Goal: Information Seeking & Learning: Learn about a topic

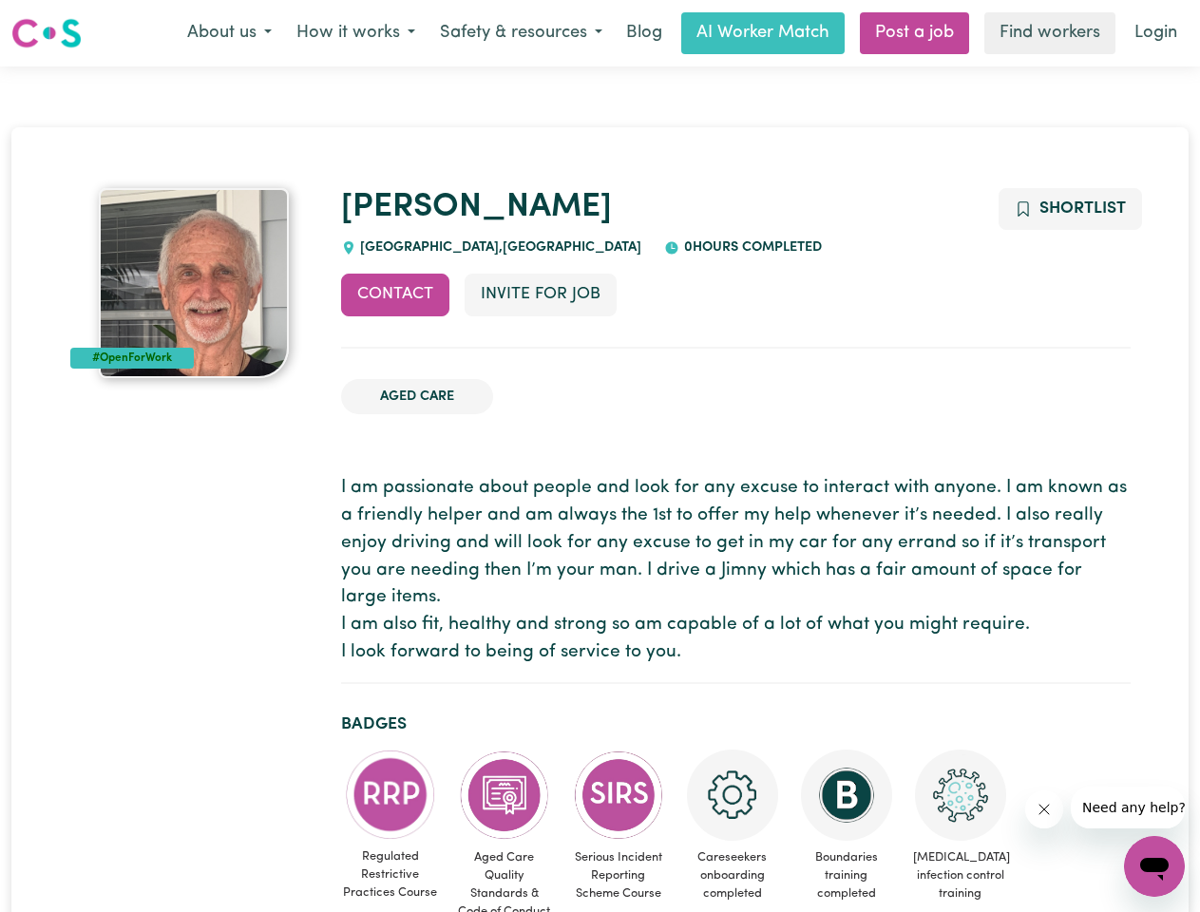
click at [229, 33] on button "About us" at bounding box center [229, 33] width 109 height 40
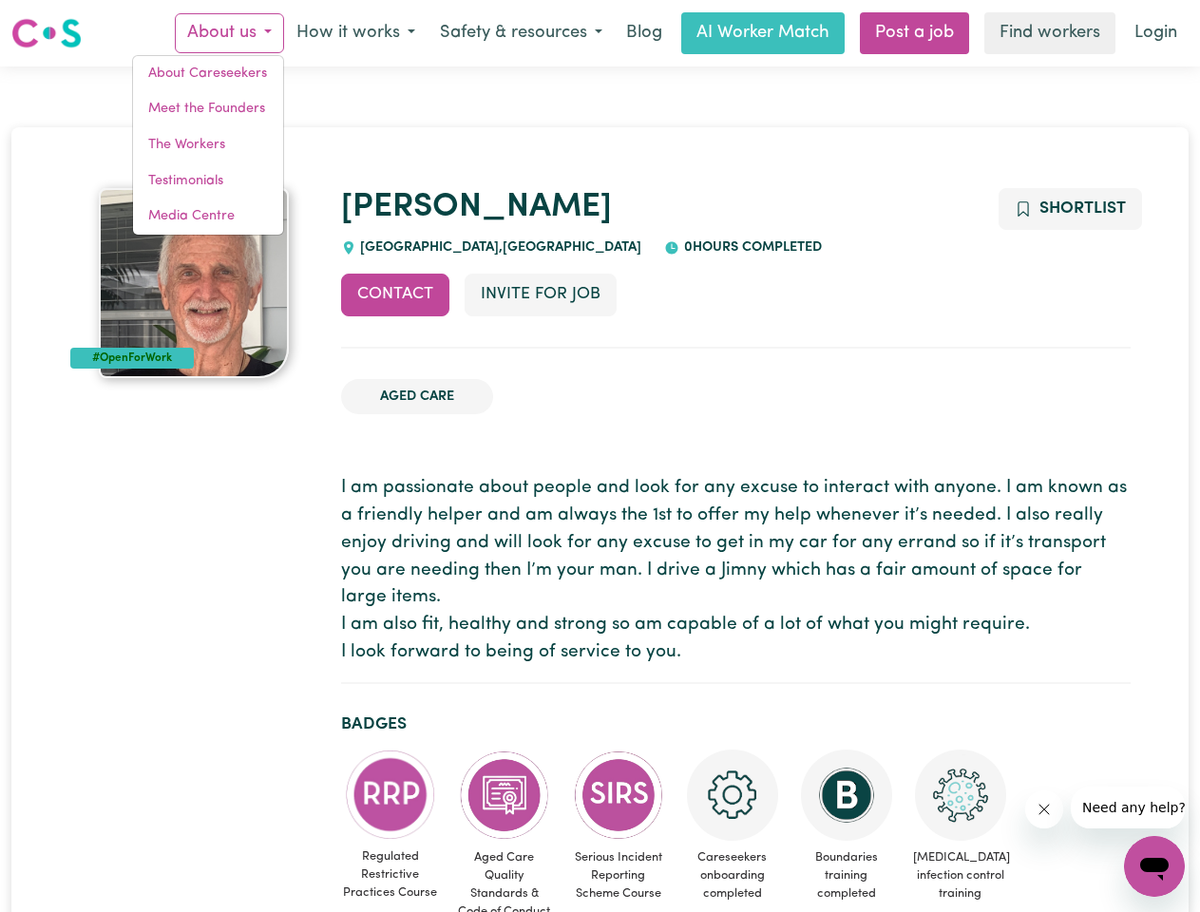
click at [354, 33] on button "How it works" at bounding box center [355, 33] width 143 height 40
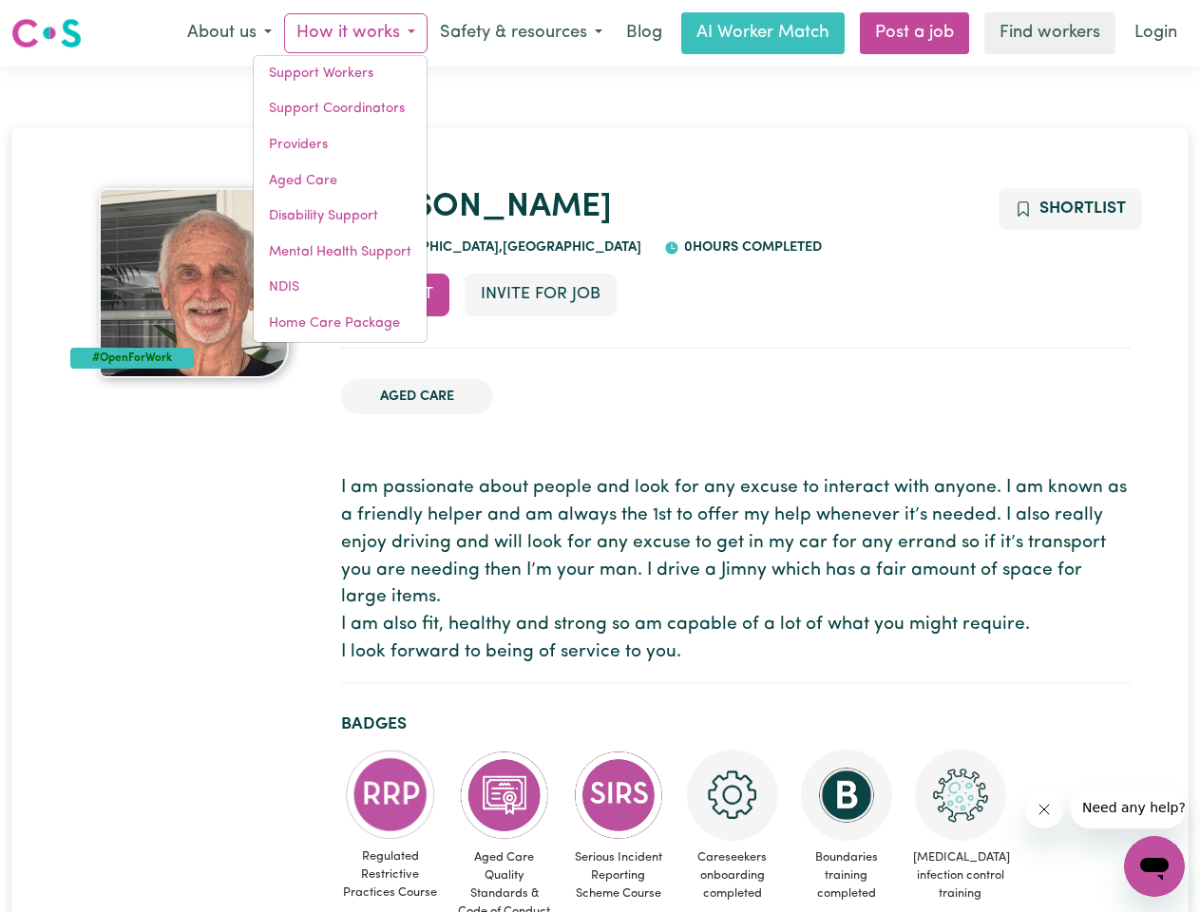
click at [520, 33] on button "Safety & resources" at bounding box center [520, 33] width 187 height 40
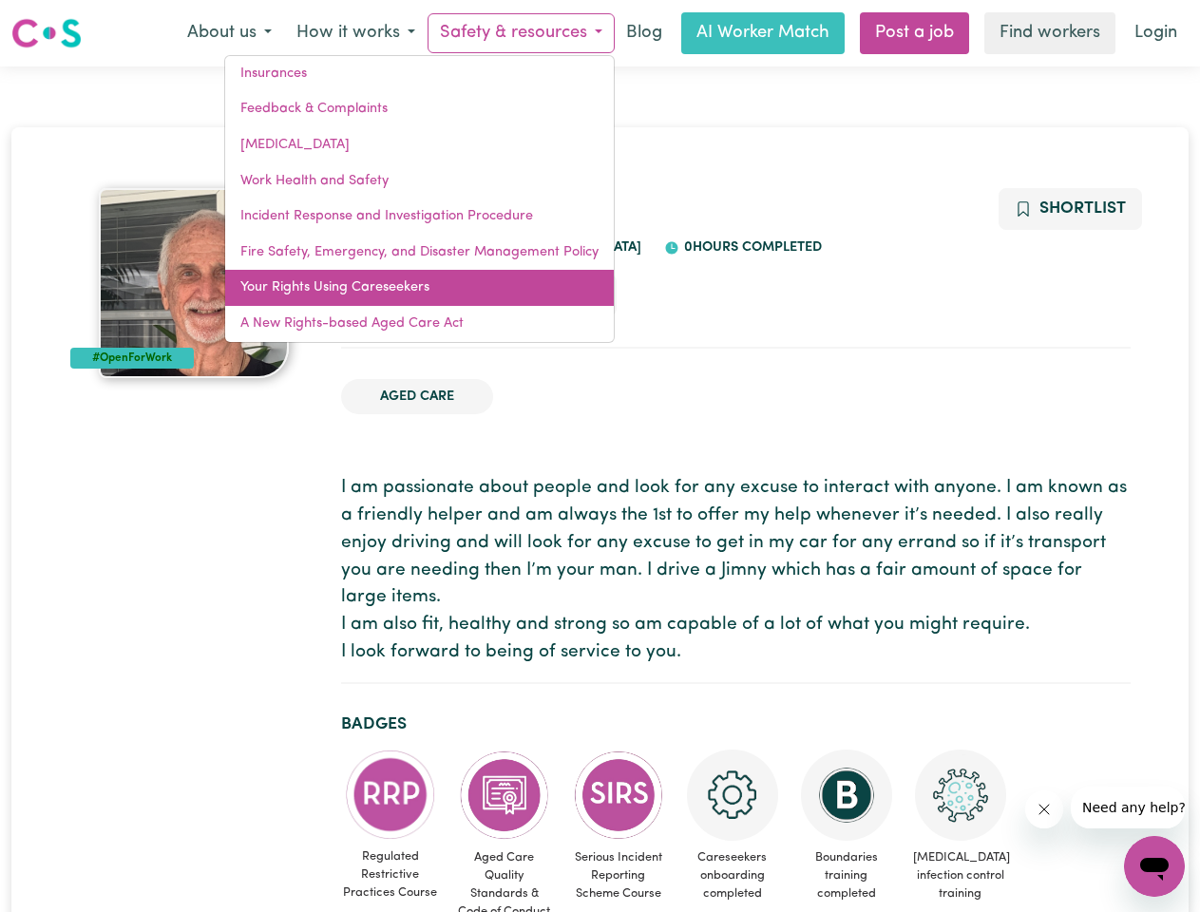
click at [395, 294] on link "Your Rights Using Careseekers" at bounding box center [419, 288] width 388 height 36
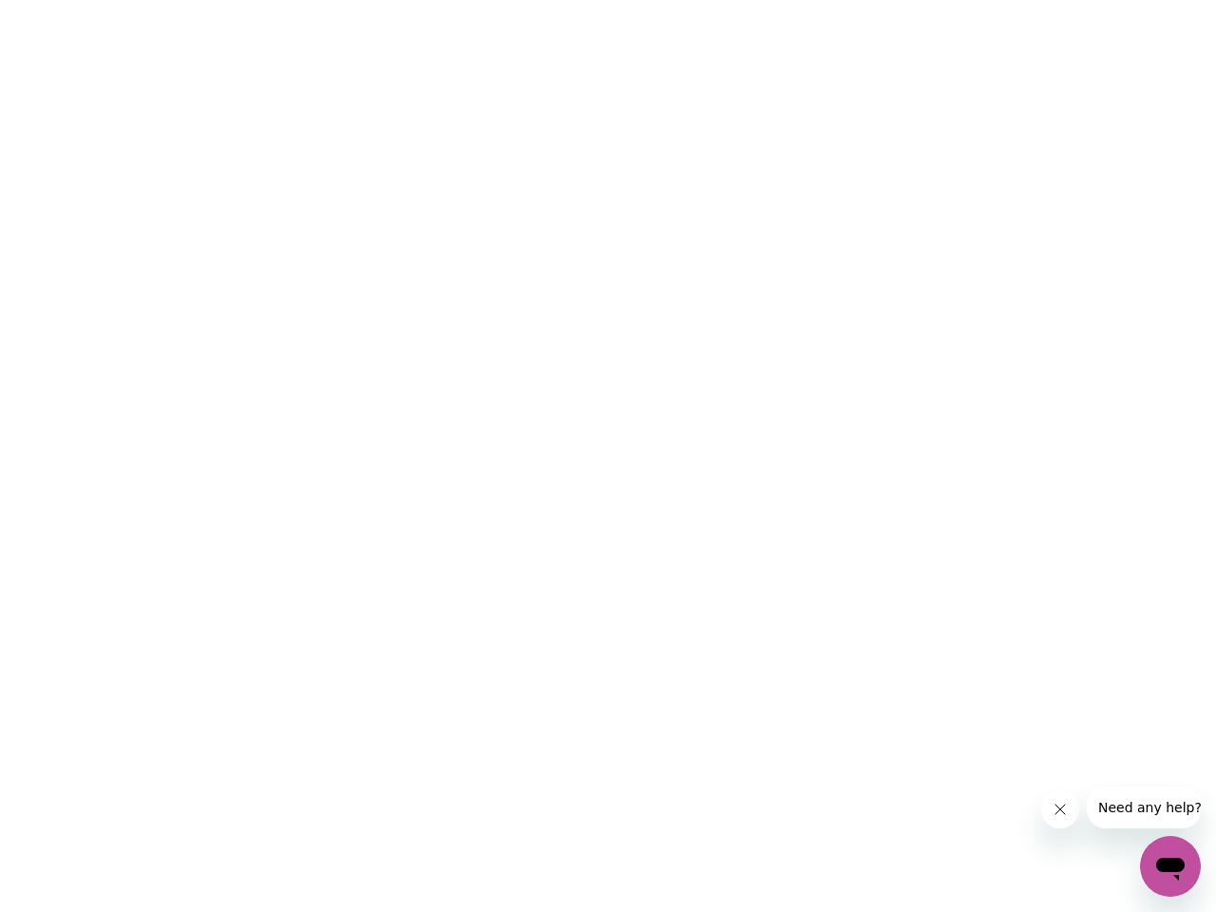
click at [539, 0] on html at bounding box center [608, 0] width 1216 height 0
click at [1068, 0] on html at bounding box center [608, 0] width 1216 height 0
click at [390, 0] on html at bounding box center [608, 0] width 1216 height 0
click at [504, 0] on html at bounding box center [608, 0] width 1216 height 0
